Goal: Transaction & Acquisition: Purchase product/service

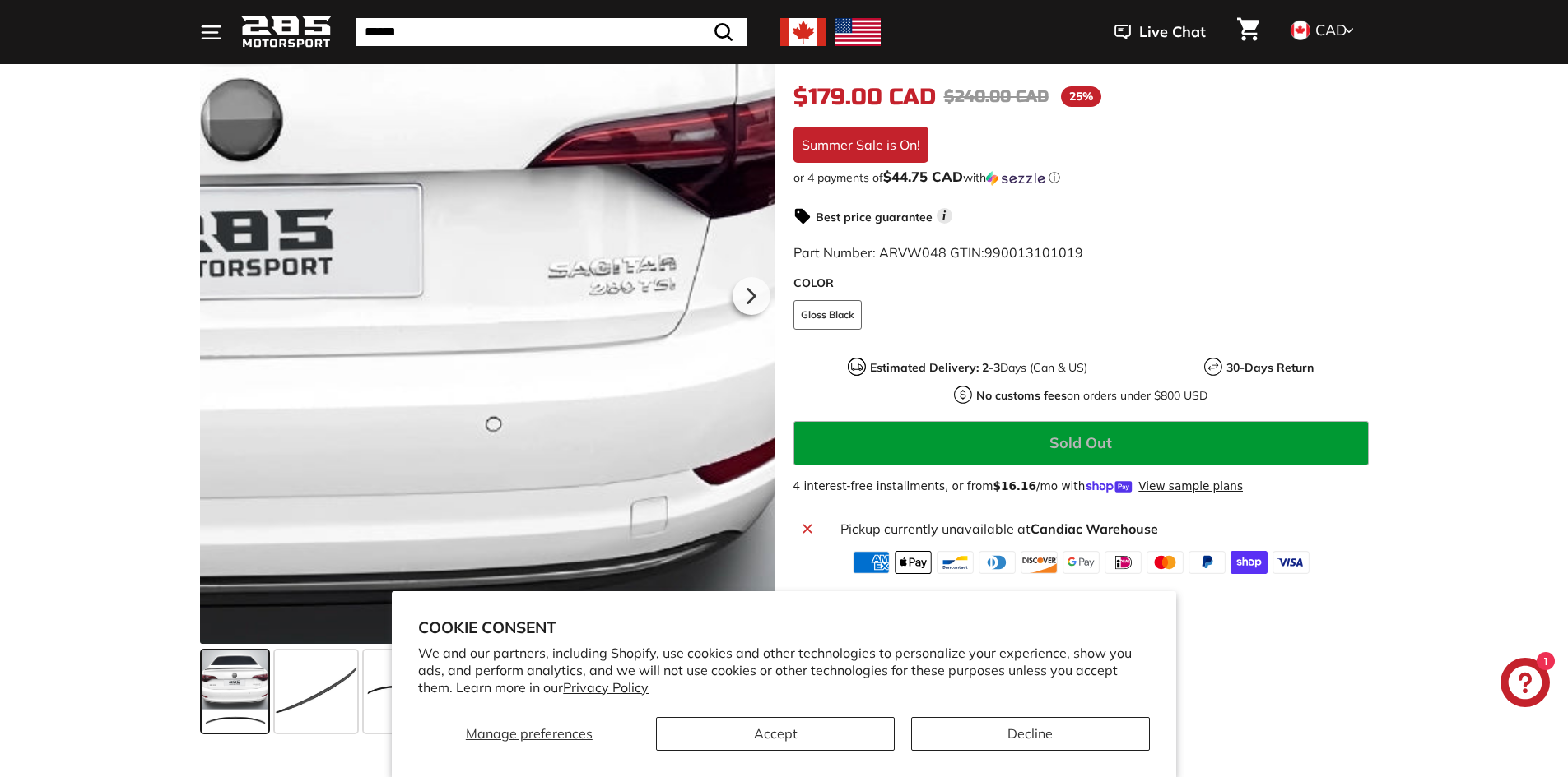
scroll to position [411, 0]
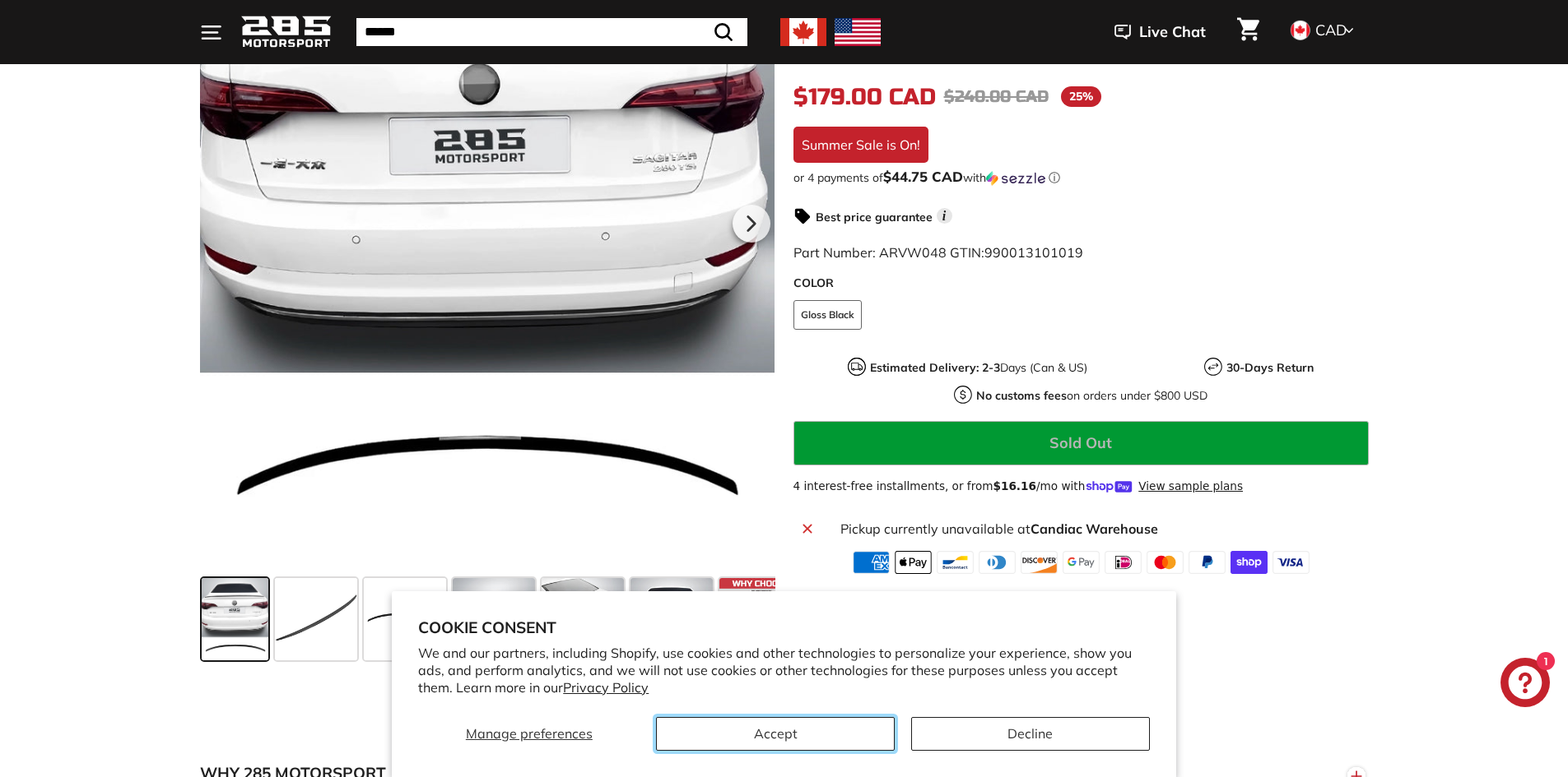
click at [798, 731] on button "Accept" at bounding box center [775, 734] width 238 height 34
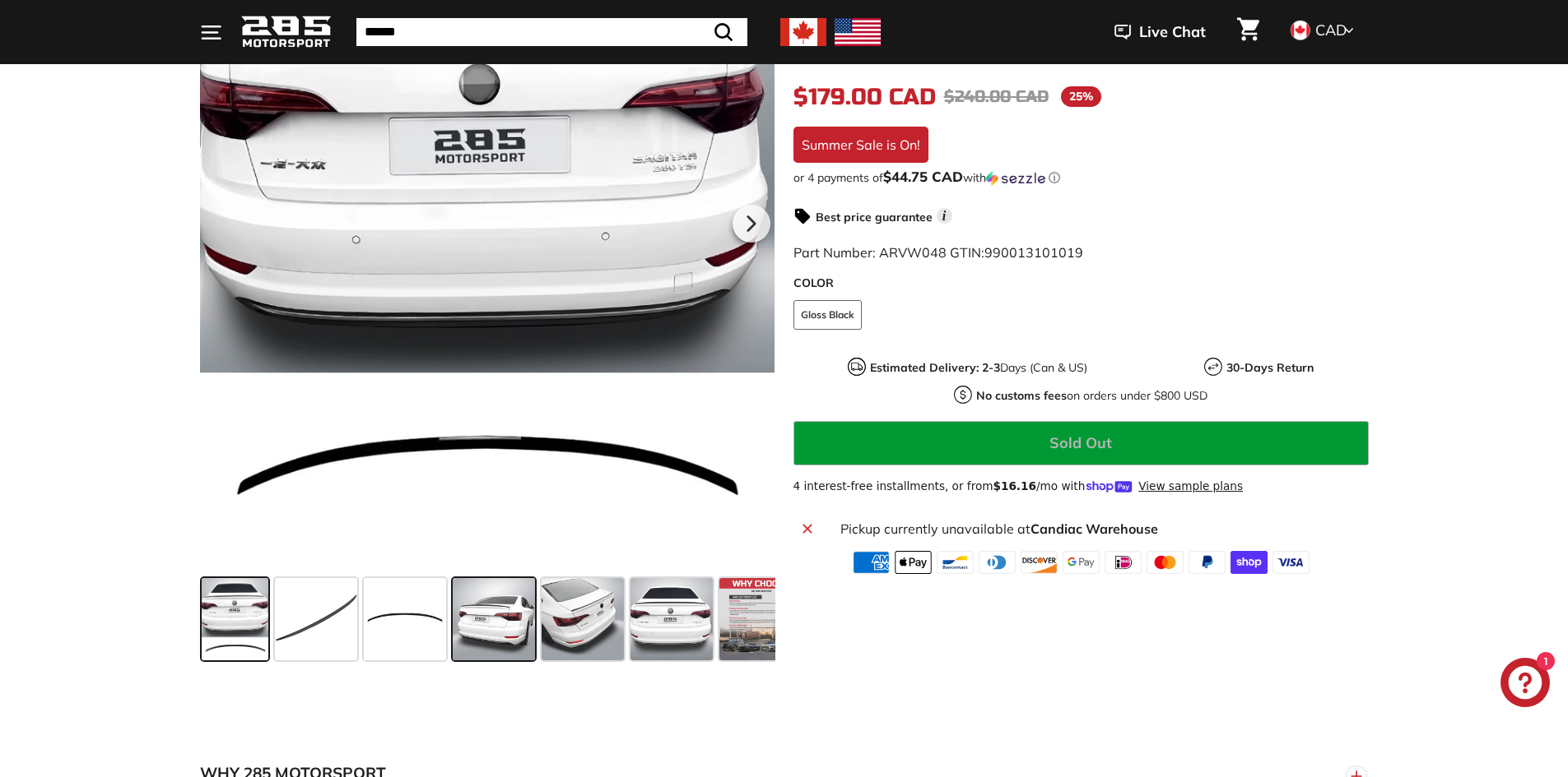
click at [489, 613] on span at bounding box center [494, 619] width 83 height 83
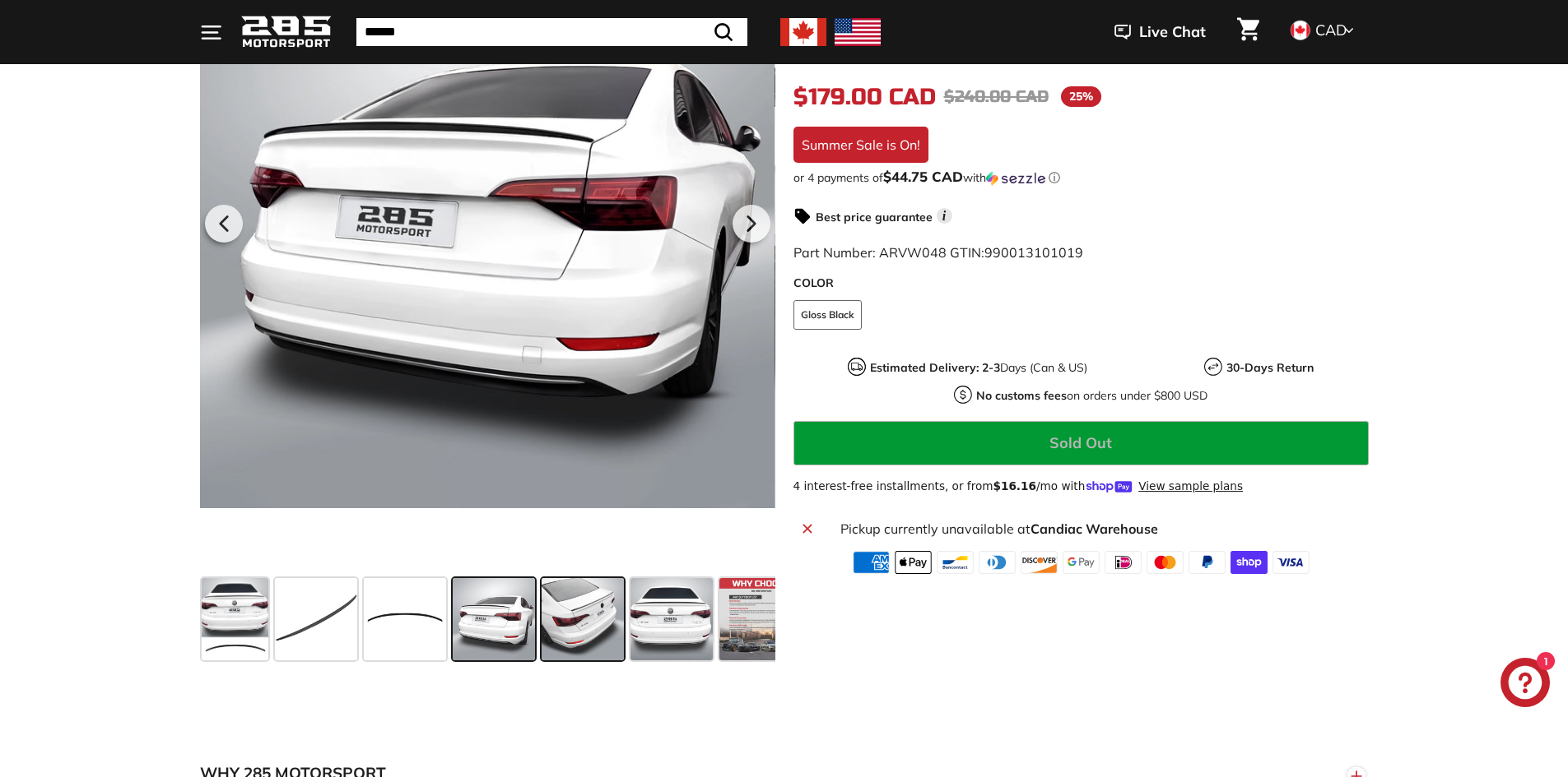
click at [592, 621] on span at bounding box center [583, 619] width 83 height 83
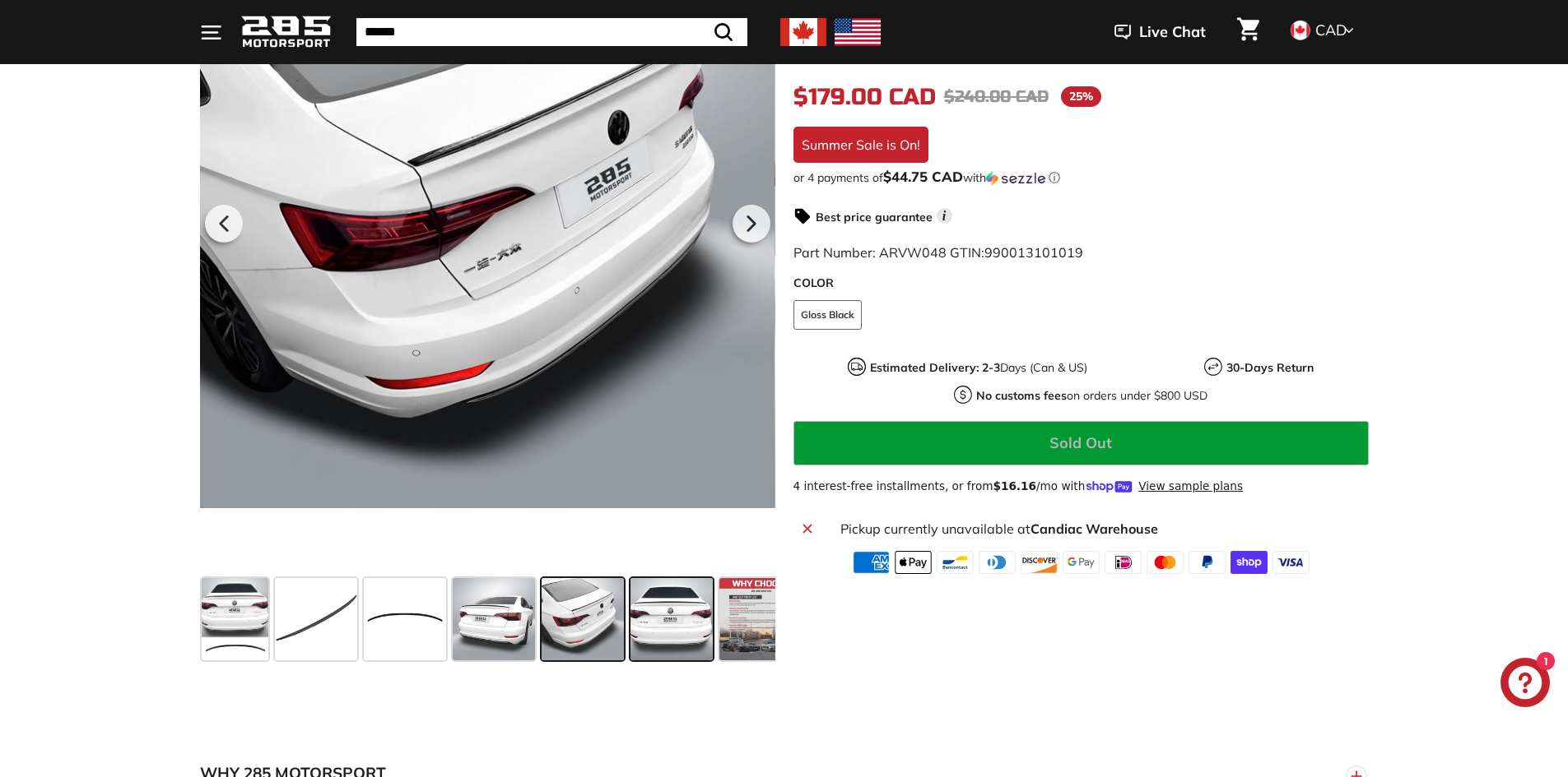
click at [677, 614] on span at bounding box center [671, 619] width 83 height 83
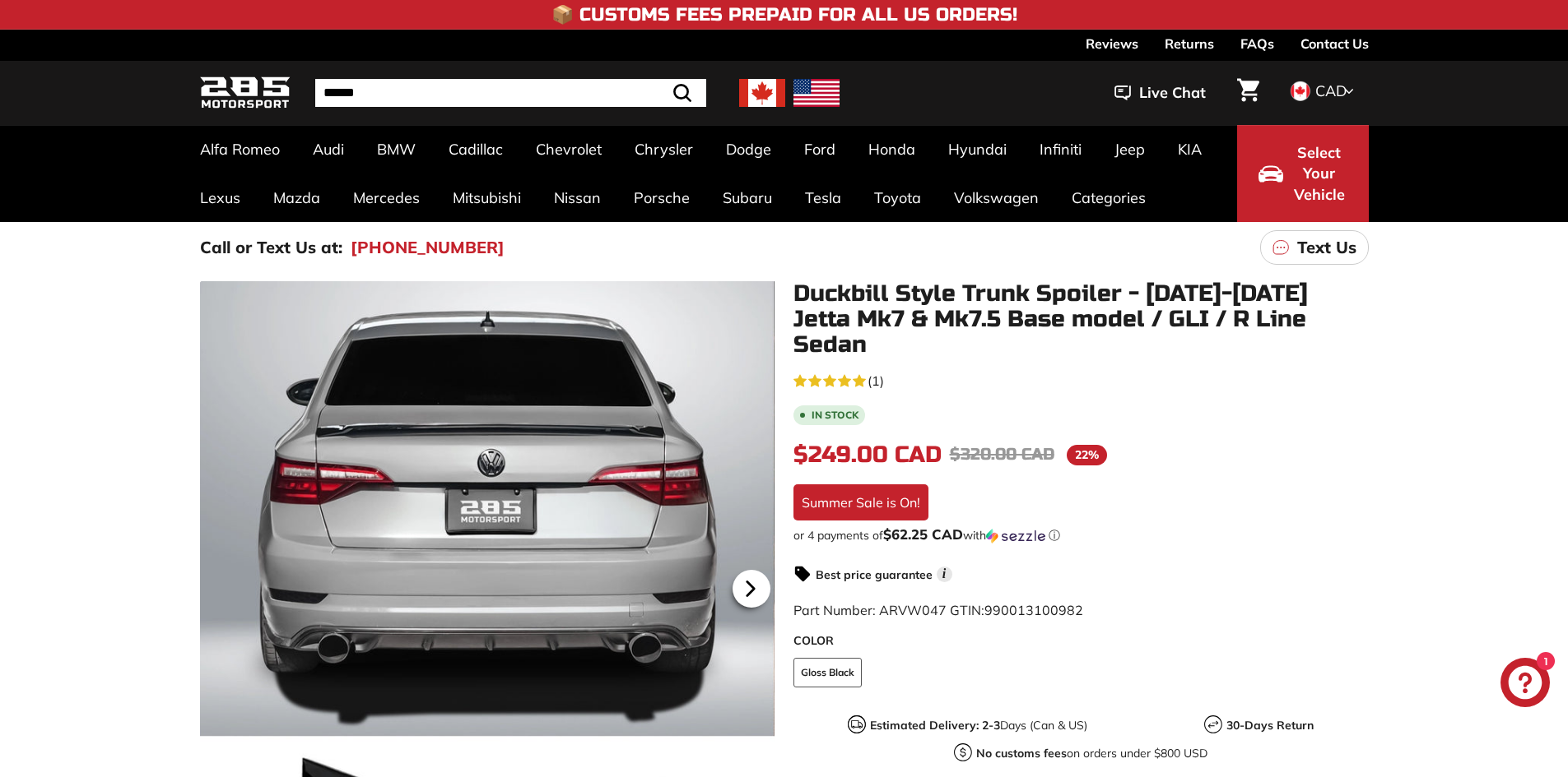
click at [751, 587] on icon at bounding box center [750, 589] width 7 height 14
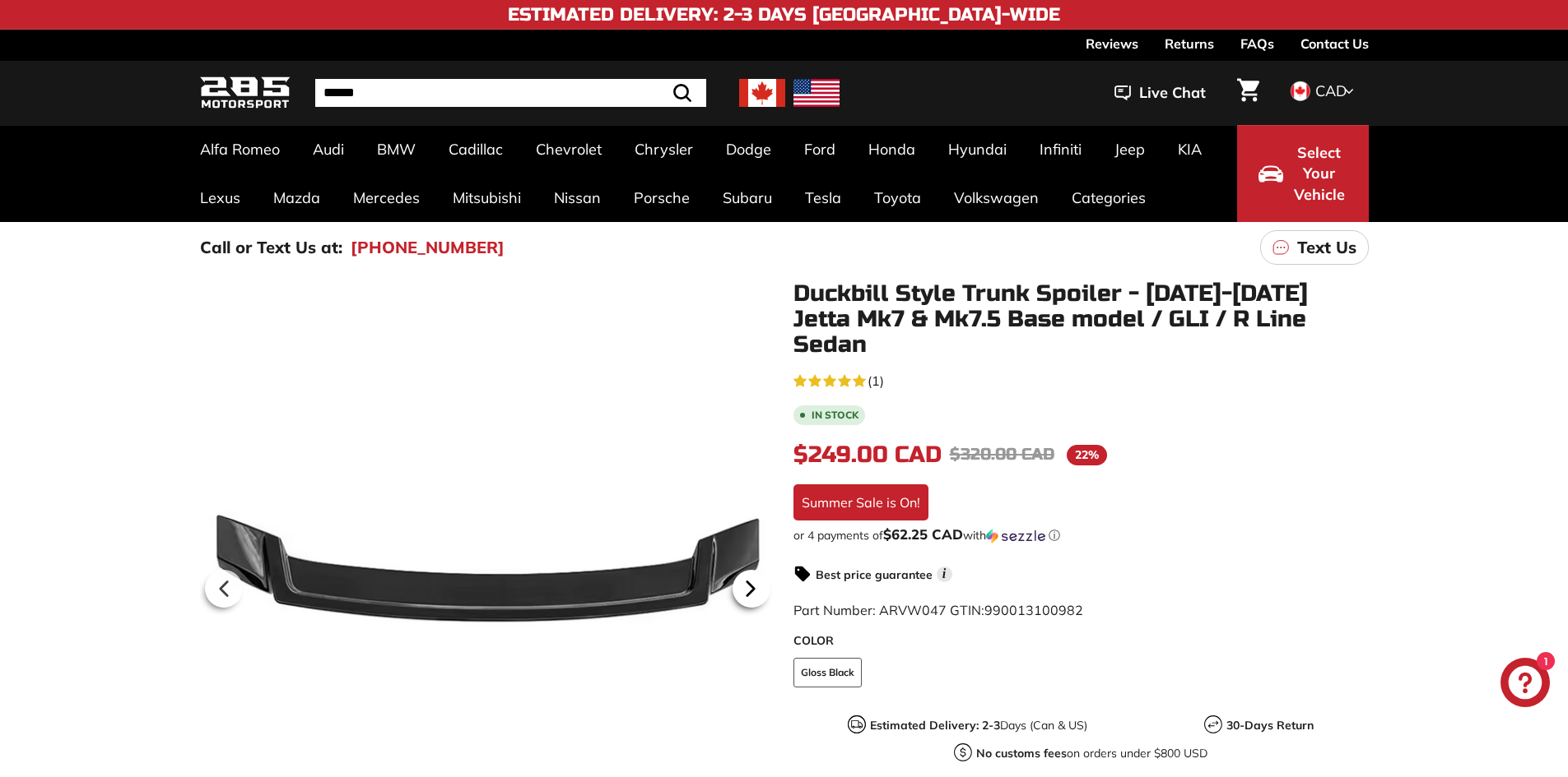
click at [751, 587] on icon at bounding box center [750, 589] width 7 height 14
